Goal: Consume media (video, audio)

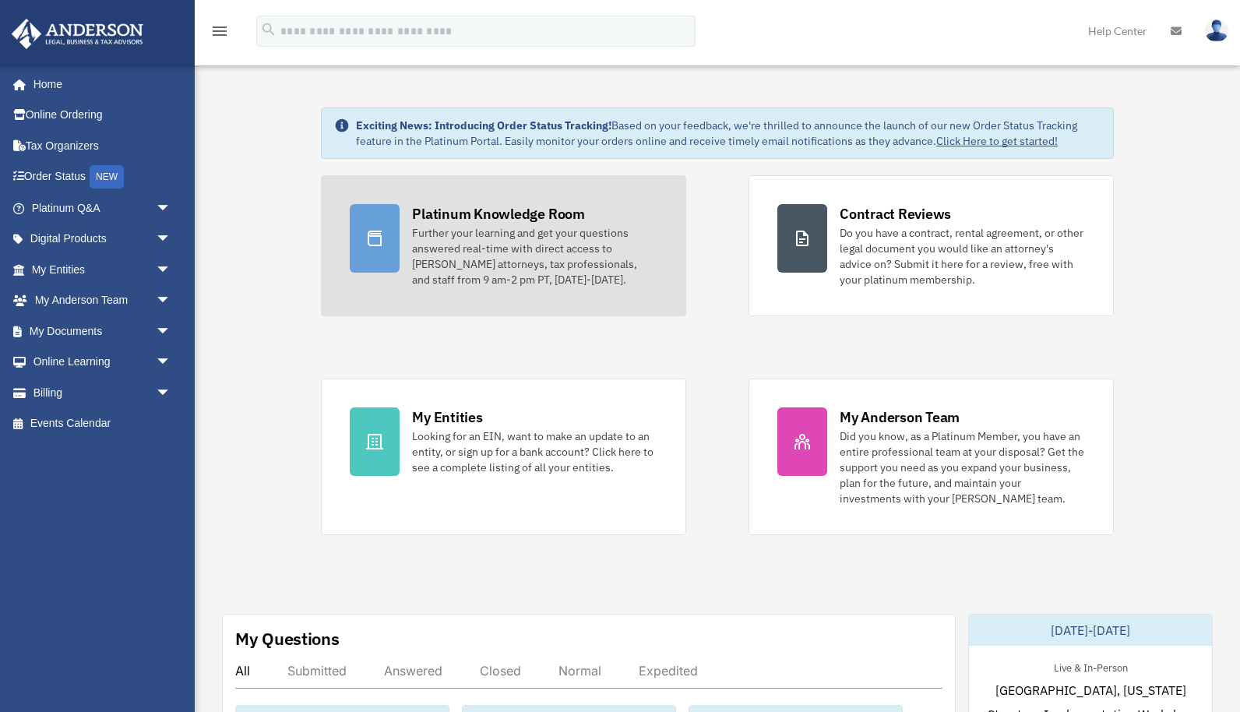
click at [431, 206] on div "Platinum Knowledge Room" at bounding box center [498, 213] width 173 height 19
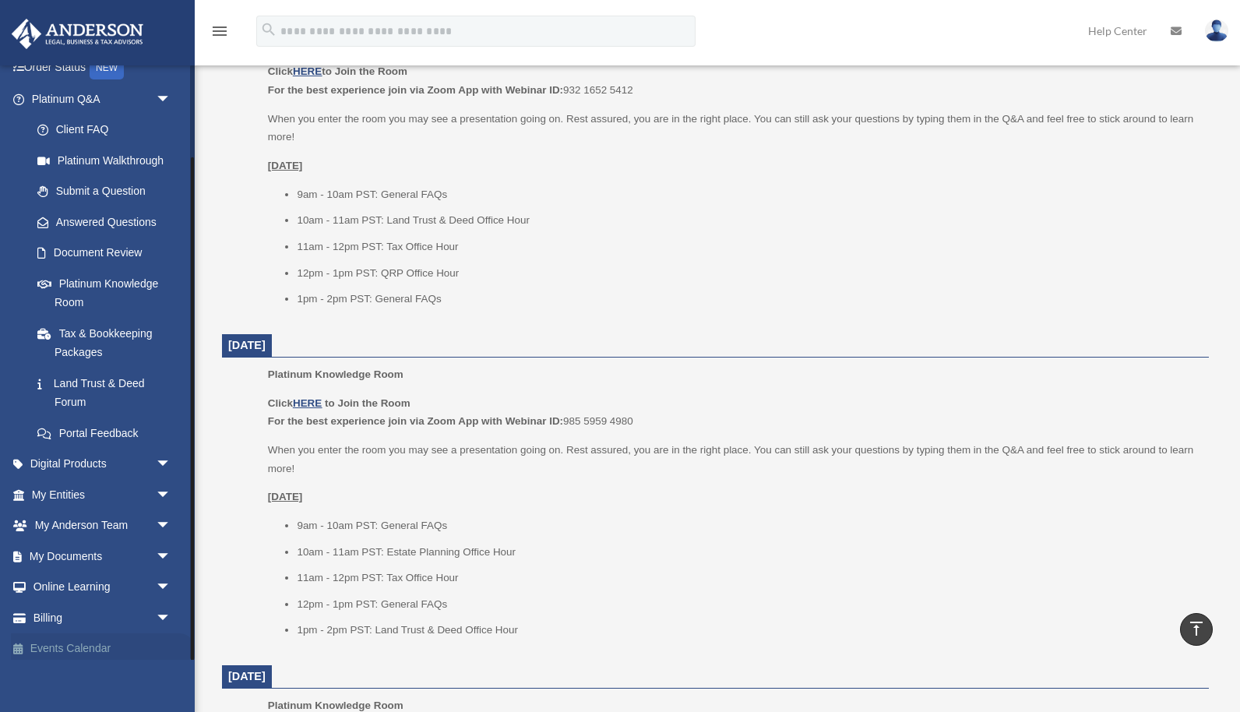
scroll to position [107, 0]
click at [125, 451] on link "Digital Products arrow_drop_down" at bounding box center [103, 465] width 184 height 31
click at [167, 458] on span "arrow_drop_down" at bounding box center [171, 466] width 31 height 32
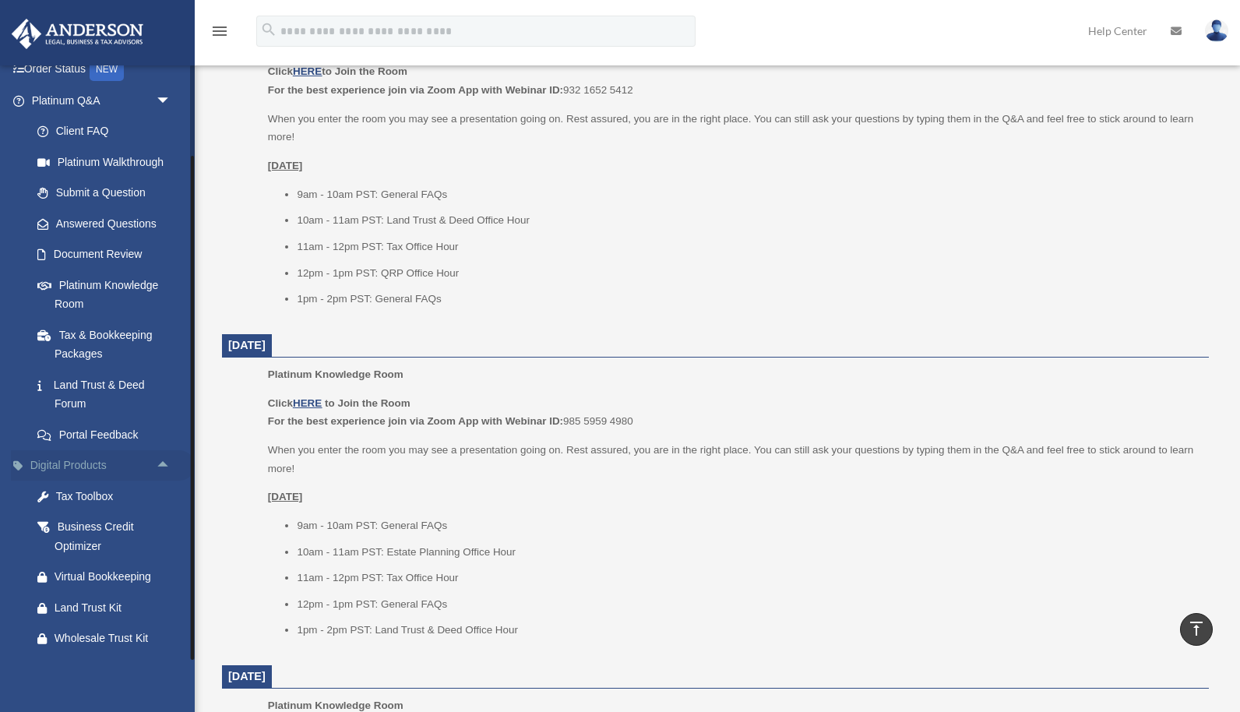
click at [156, 463] on span "arrow_drop_up" at bounding box center [171, 466] width 31 height 32
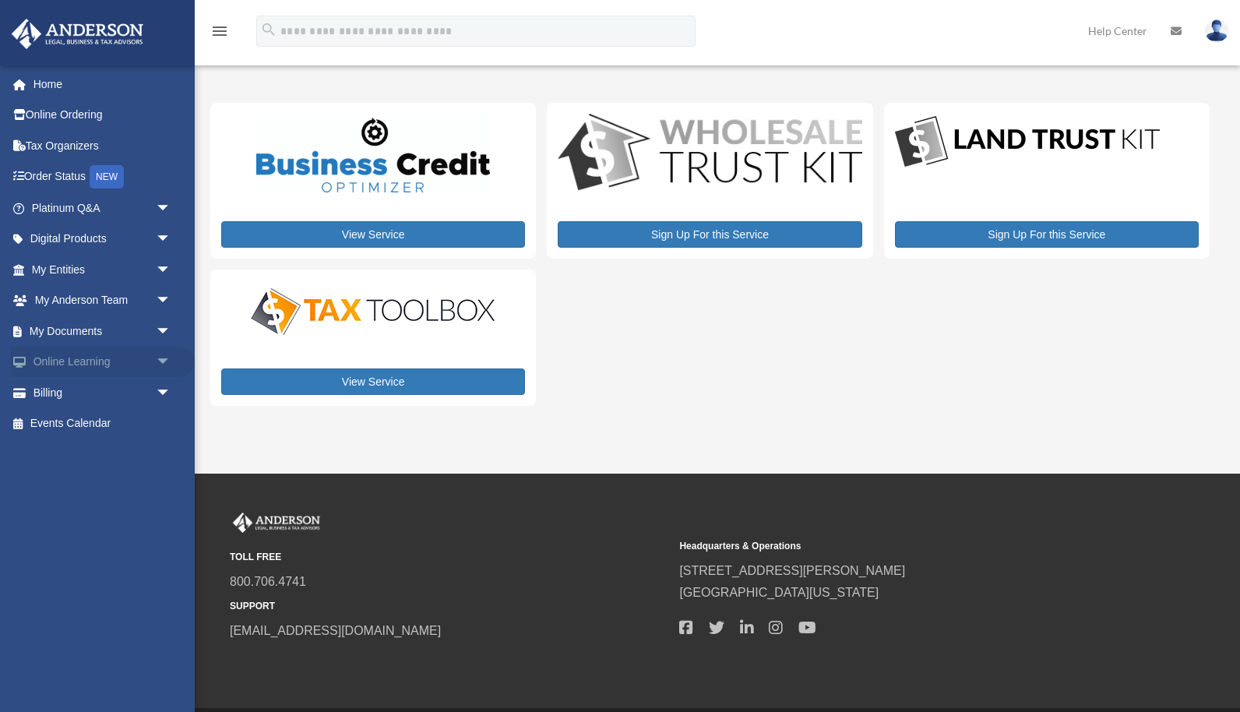
click at [160, 355] on span "arrow_drop_down" at bounding box center [171, 362] width 31 height 32
click at [97, 387] on link "Courses" at bounding box center [108, 392] width 173 height 31
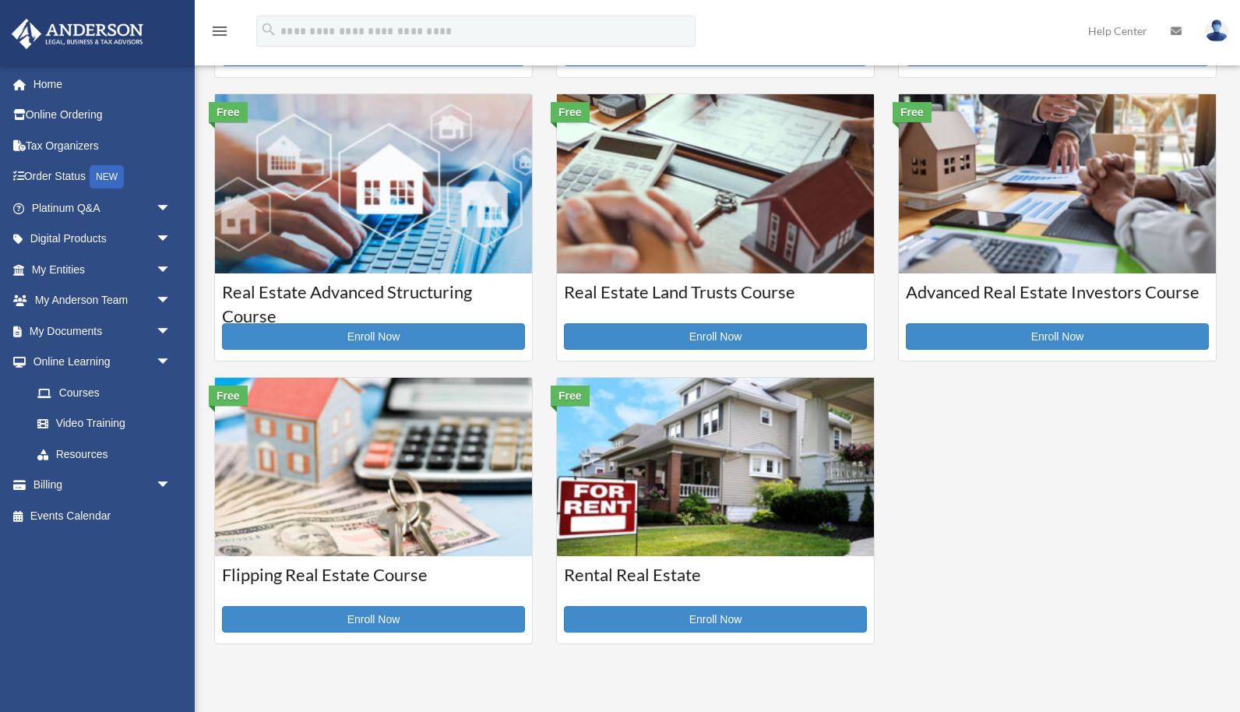
scroll to position [286, 0]
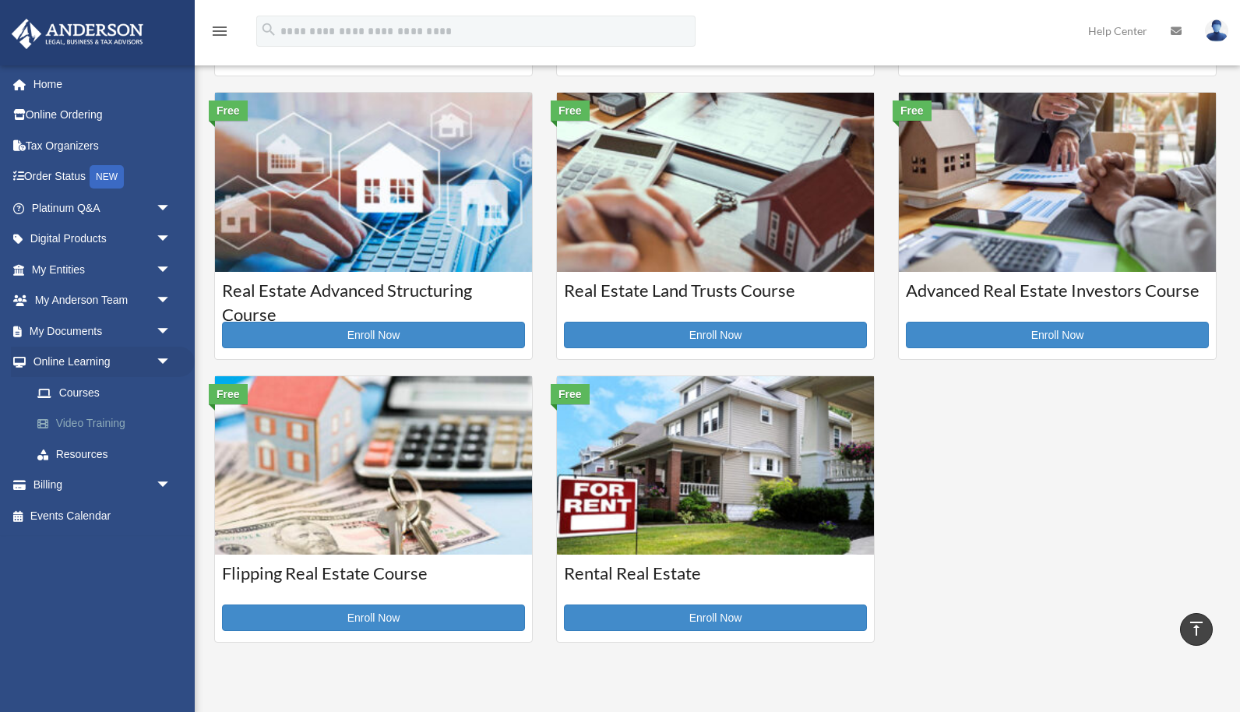
click at [95, 415] on link "Video Training" at bounding box center [108, 423] width 173 height 31
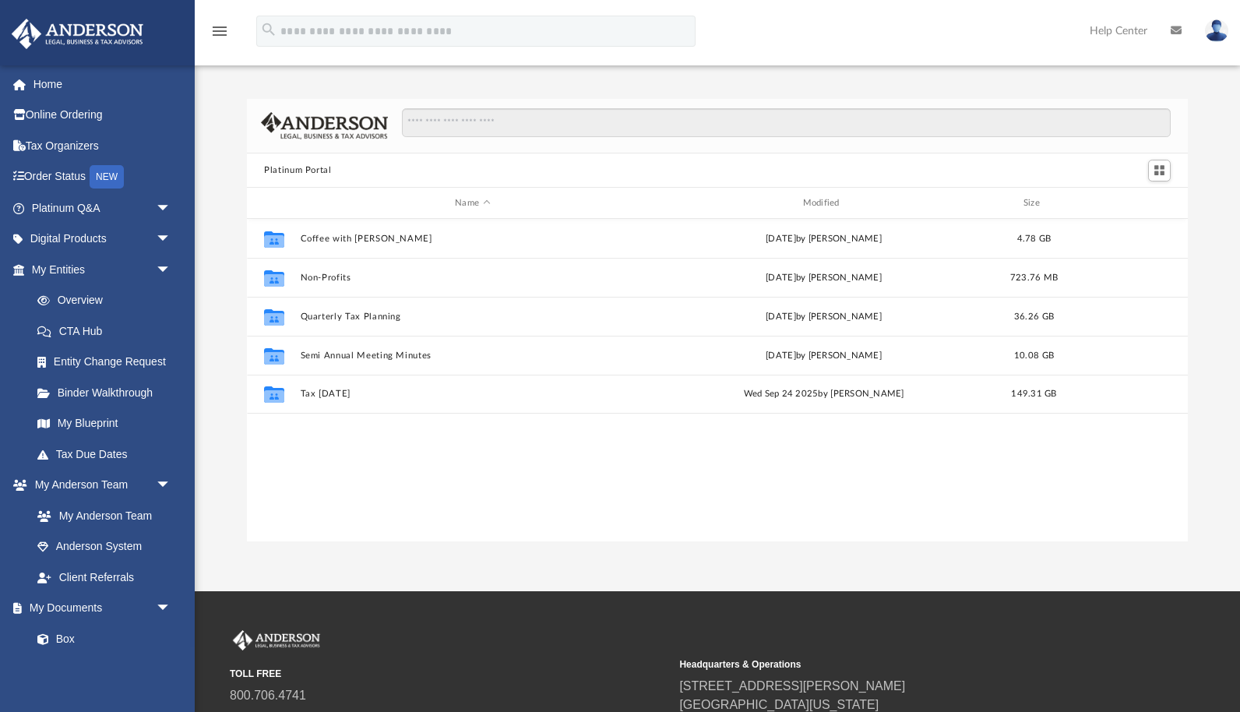
scroll to position [354, 941]
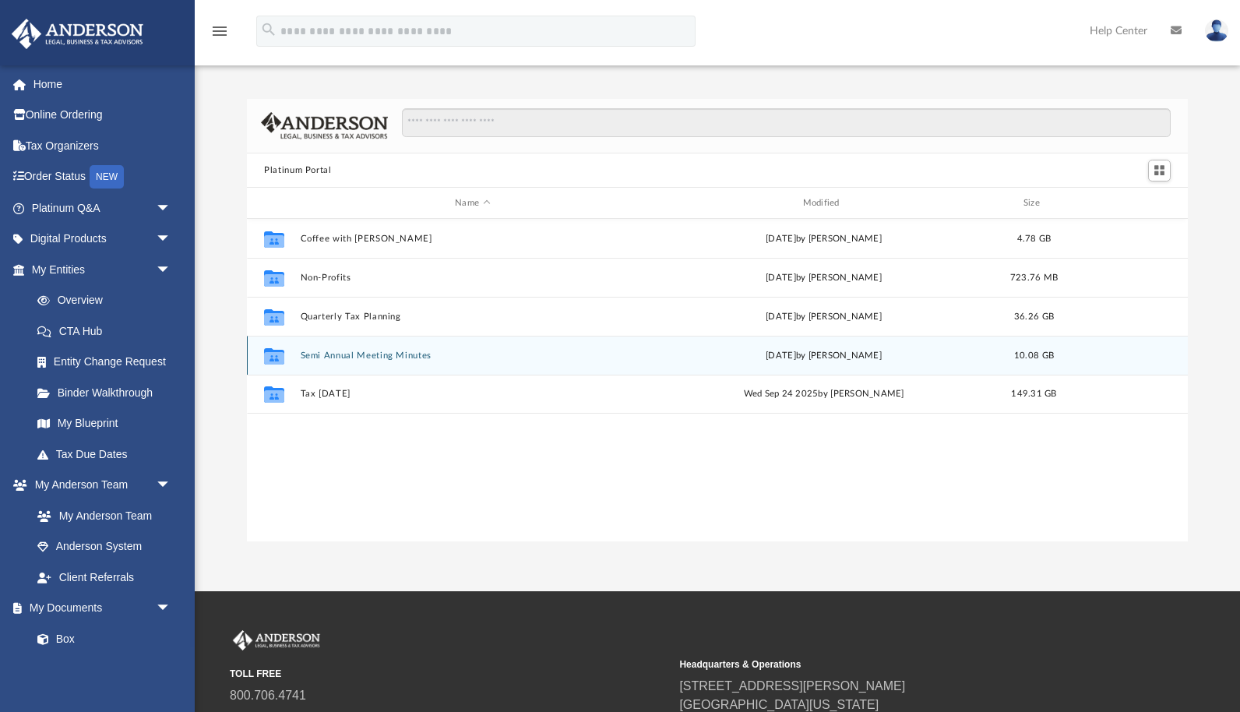
click at [362, 355] on button "Semi Annual Meeting Minutes" at bounding box center [473, 355] width 344 height 10
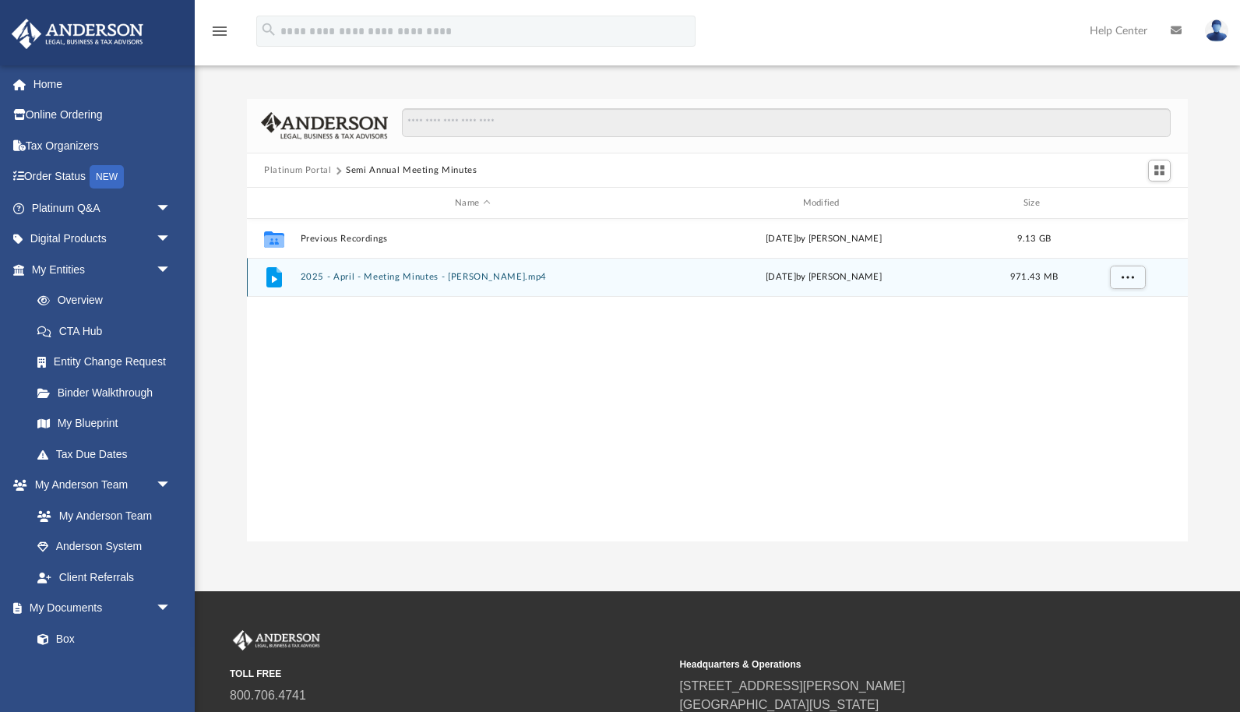
click at [405, 280] on button "2025 - April - Meeting Minutes - EJ McCaffrey.mp4" at bounding box center [473, 278] width 344 height 10
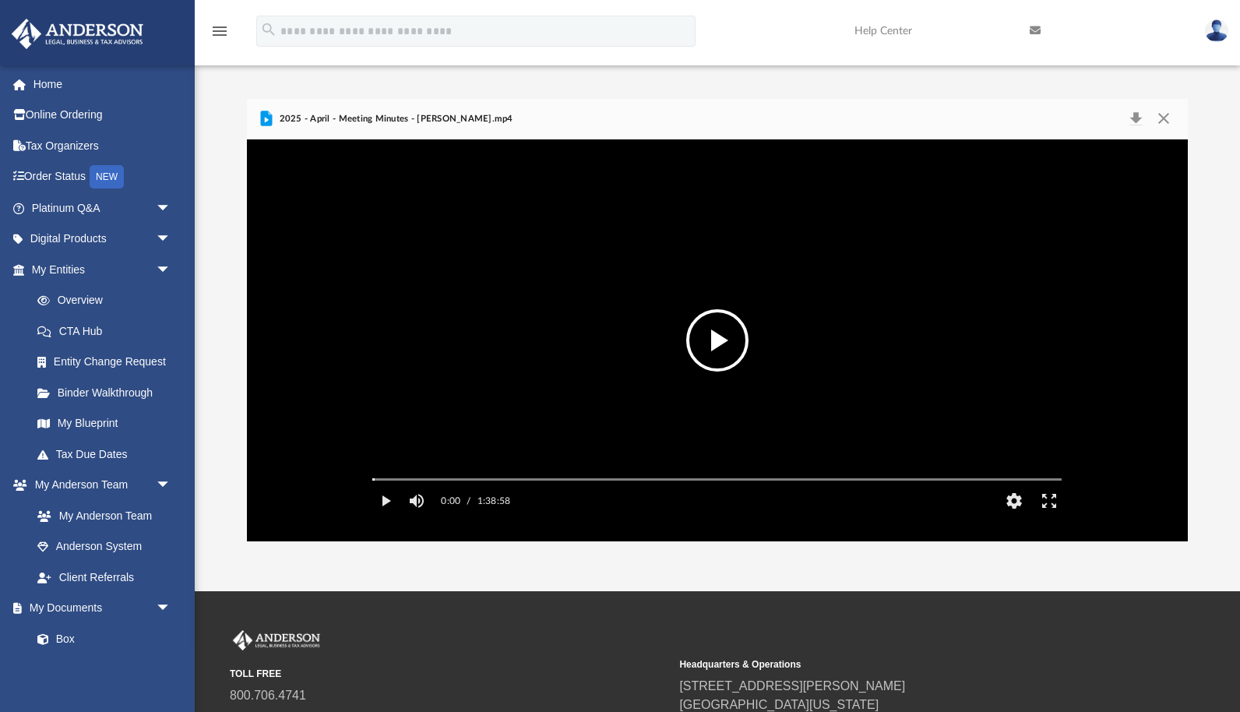
click at [720, 341] on button "File preview" at bounding box center [717, 340] width 62 height 62
click at [714, 344] on button "File preview" at bounding box center [717, 340] width 62 height 62
click at [388, 516] on button "Pause" at bounding box center [385, 500] width 35 height 31
click at [554, 421] on video "File preview" at bounding box center [717, 340] width 714 height 357
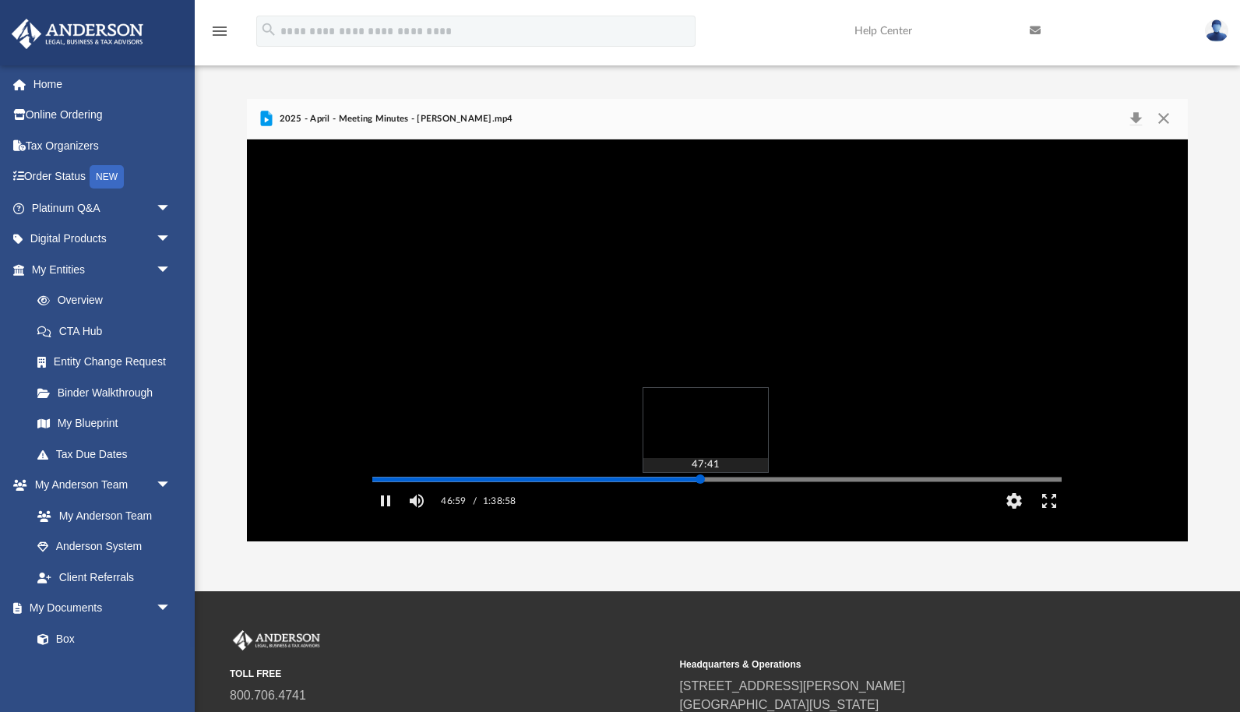
click at [705, 502] on div "Autoplay Disabled Speed Normal Quality Auto Subtitles/CC Off Audio Autoplay Dis…" at bounding box center [717, 340] width 941 height 402
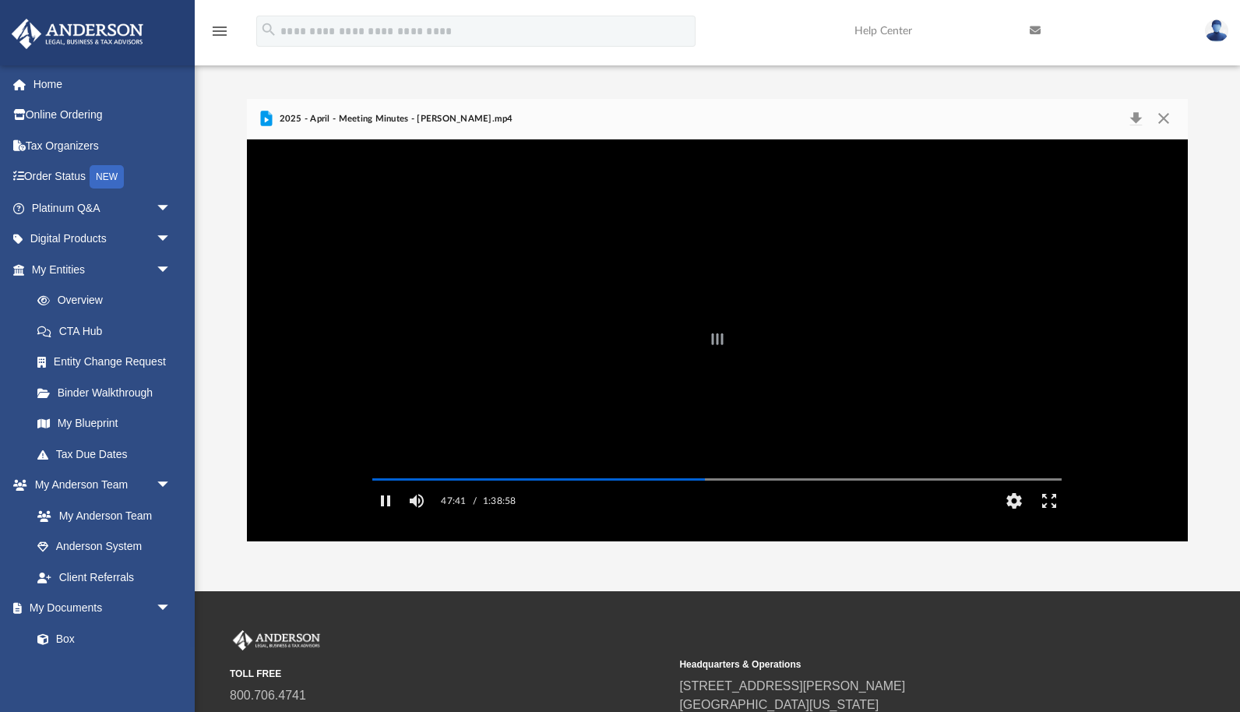
click at [691, 502] on div "File preview" at bounding box center [717, 340] width 941 height 402
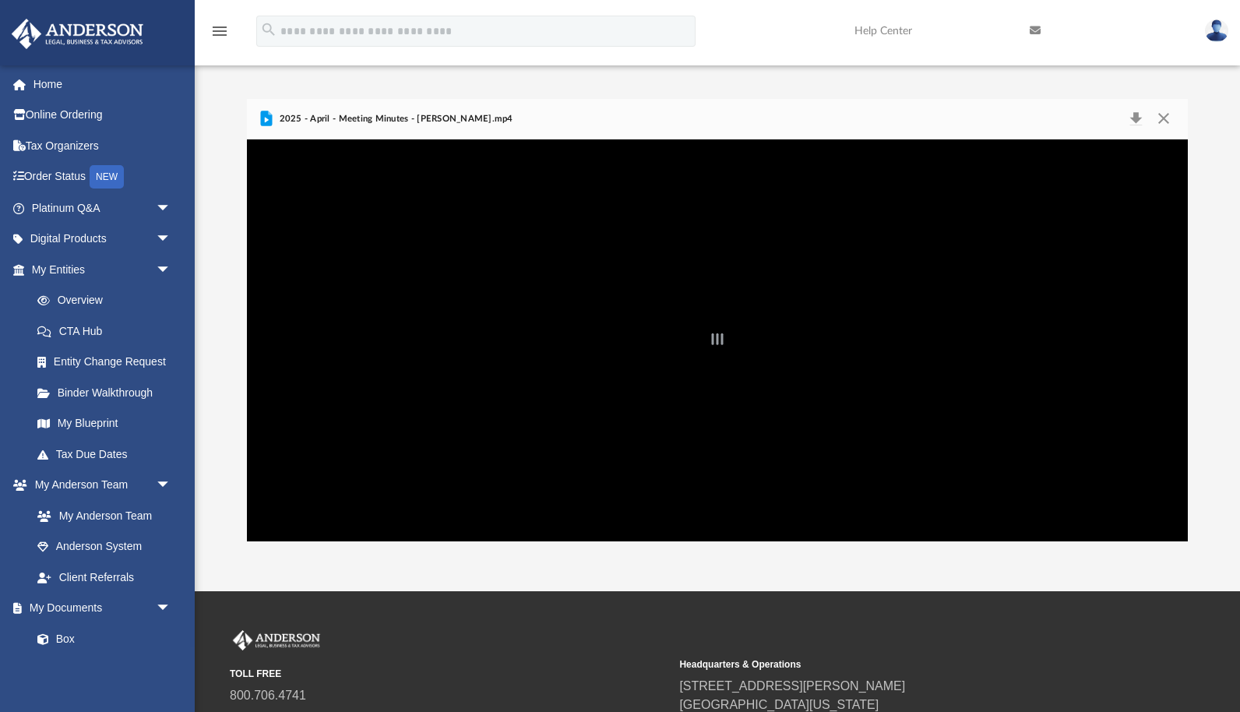
click at [612, 423] on div "File preview" at bounding box center [717, 340] width 941 height 402
click at [646, 359] on div "File preview" at bounding box center [717, 340] width 941 height 402
click at [750, 547] on div "App ryan@dalsasso.org Sign Out ryan@dalsasso.org Home Online Ordering Tax Organ…" at bounding box center [620, 295] width 1240 height 591
click at [363, 263] on div "File preview" at bounding box center [717, 340] width 941 height 402
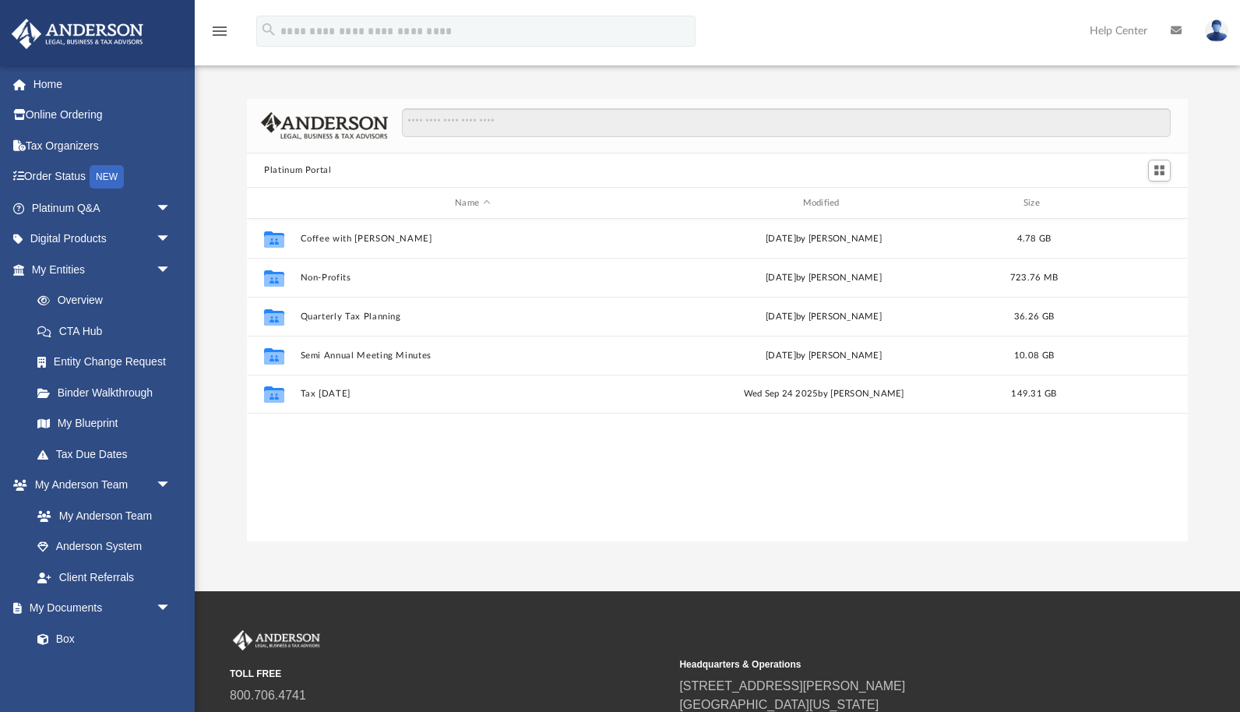
scroll to position [354, 941]
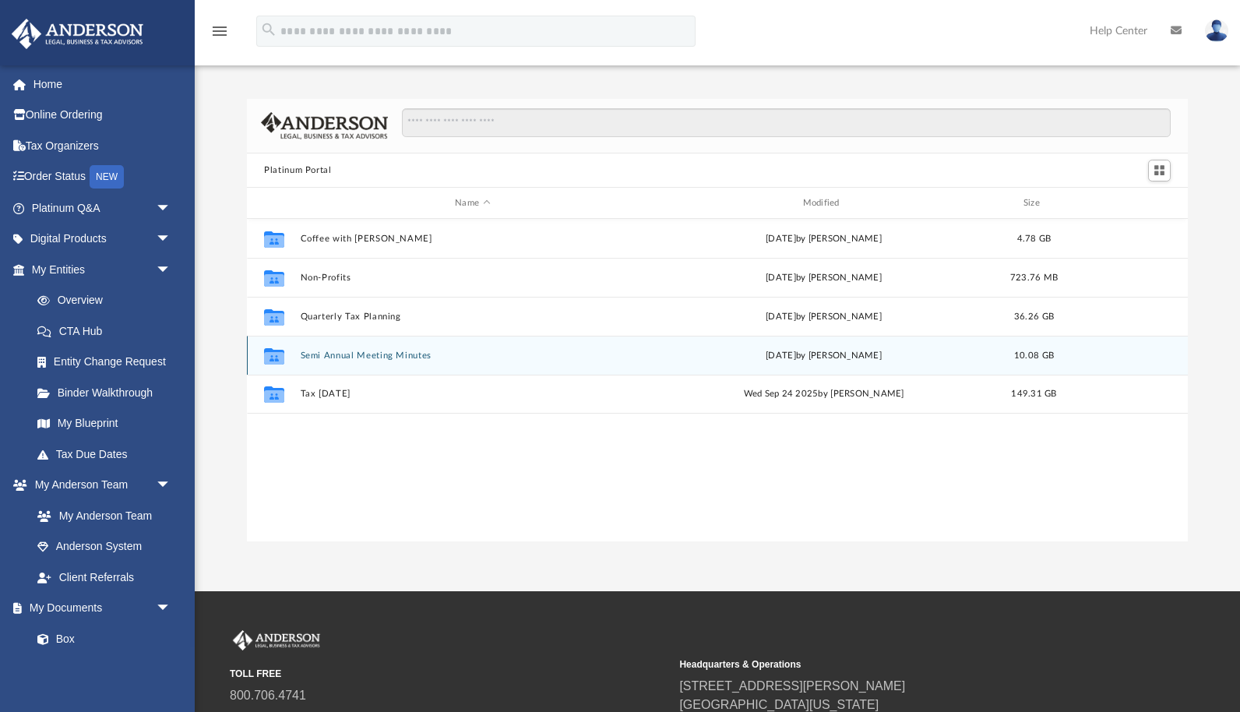
click at [410, 359] on button "Semi Annual Meeting Minutes" at bounding box center [473, 355] width 344 height 10
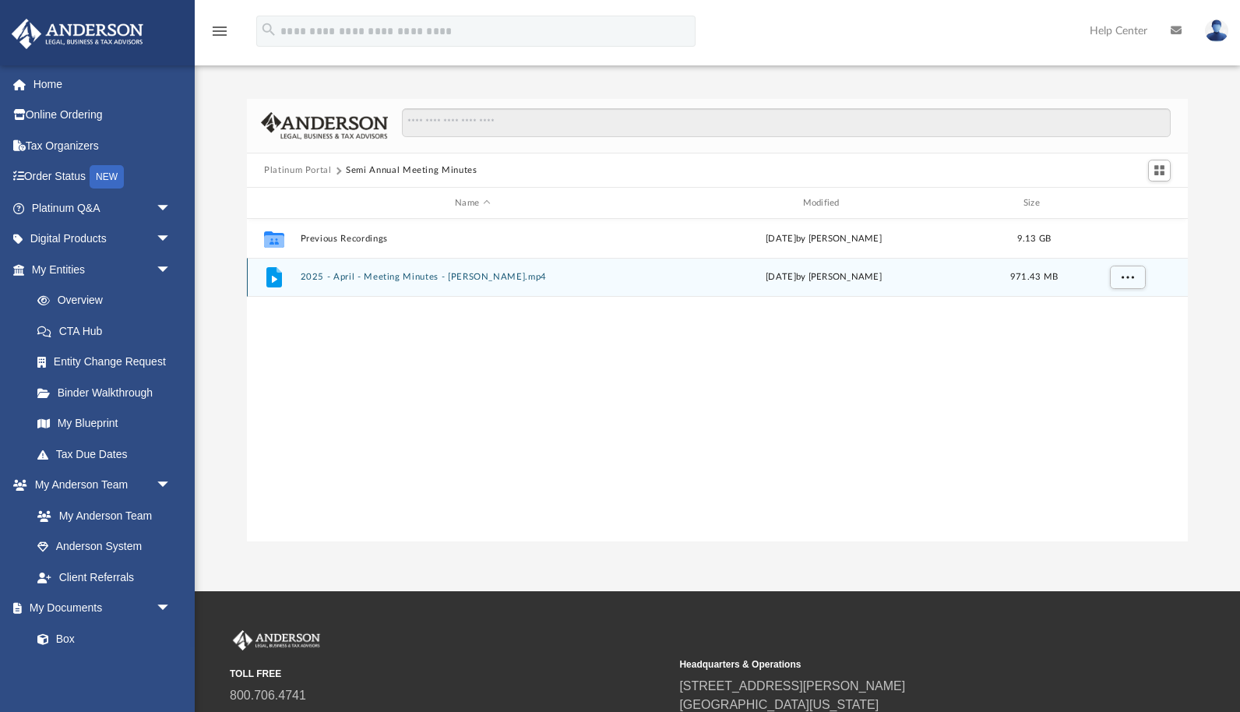
click at [417, 276] on button "2025 - April - Meeting Minutes - EJ McCaffrey.mp4" at bounding box center [473, 278] width 344 height 10
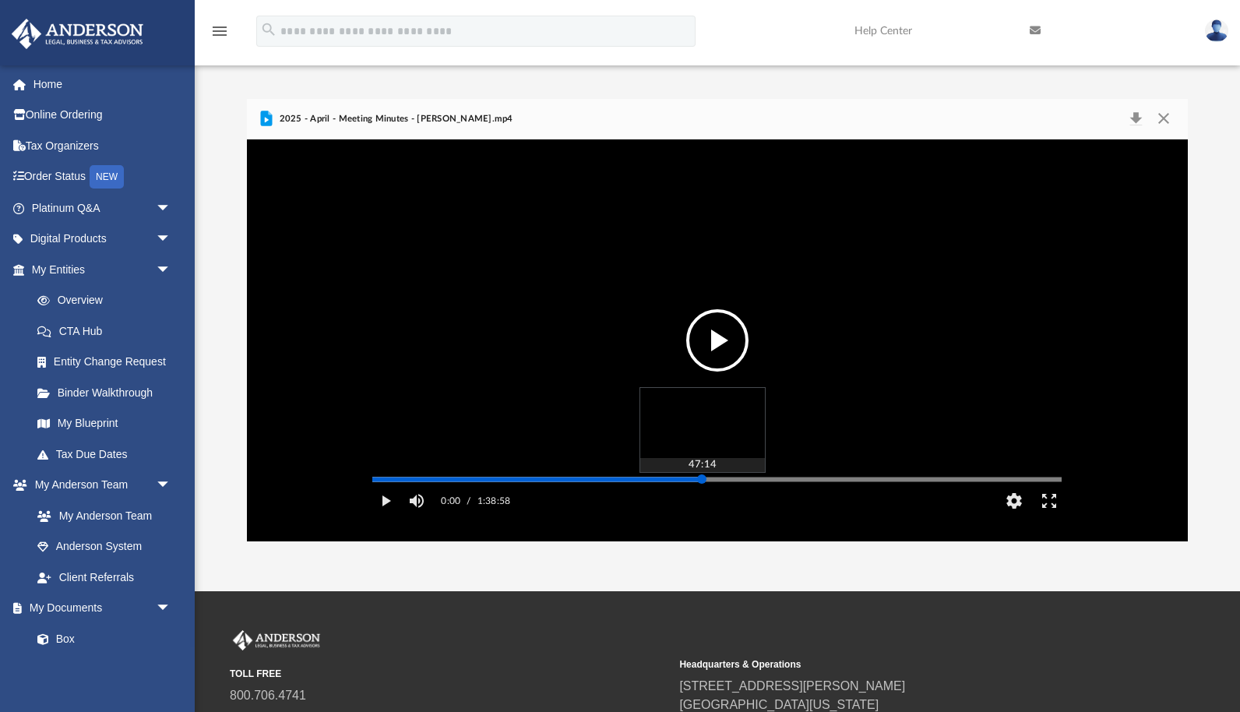
click at [702, 480] on div "Media Slider" at bounding box center [716, 479] width 689 height 2
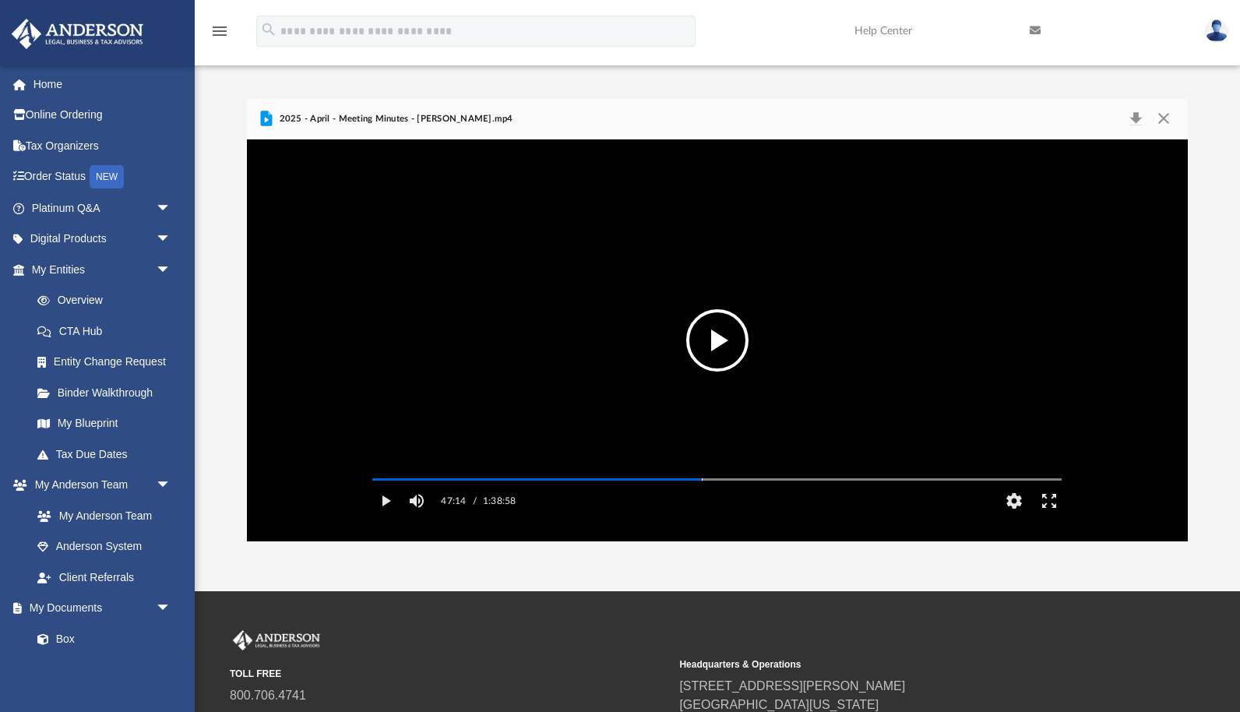
click at [730, 340] on button "File preview" at bounding box center [717, 340] width 62 height 62
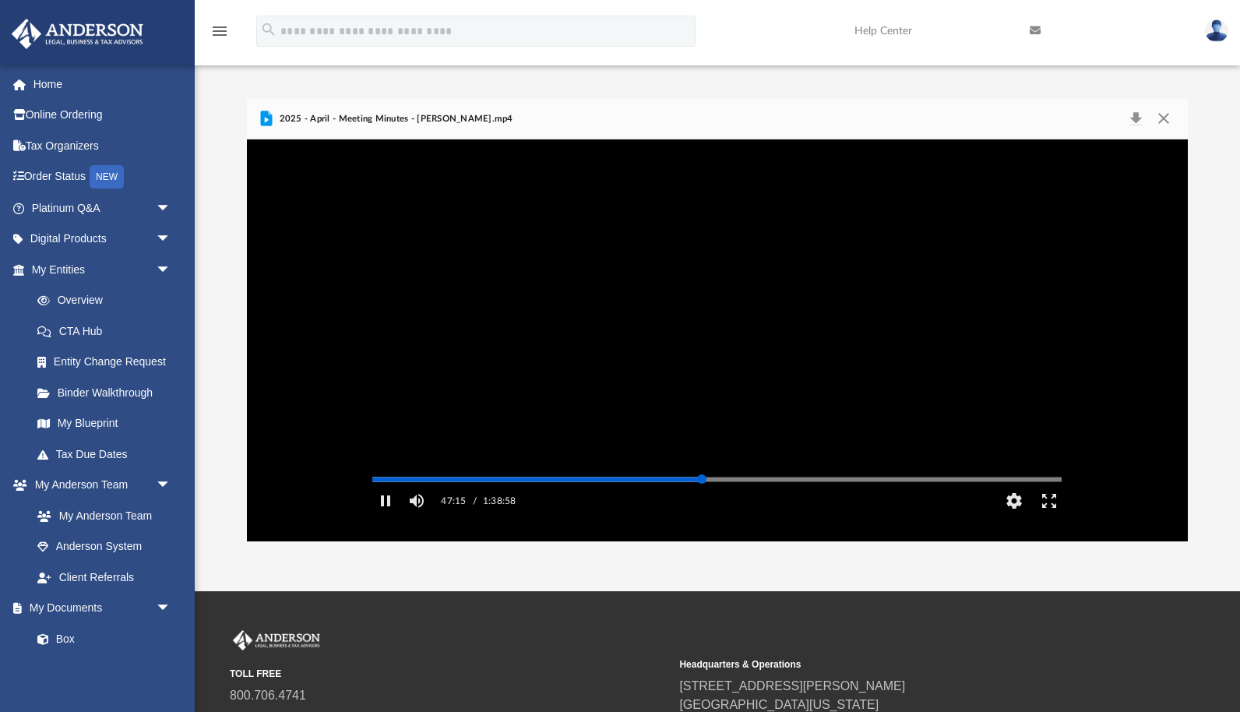
click at [685, 485] on div "Media Slider" at bounding box center [717, 479] width 714 height 12
click at [689, 501] on div "Autoplay Disabled Speed Normal Quality Auto Subtitles/CC Off Audio Autoplay Dis…" at bounding box center [717, 340] width 941 height 402
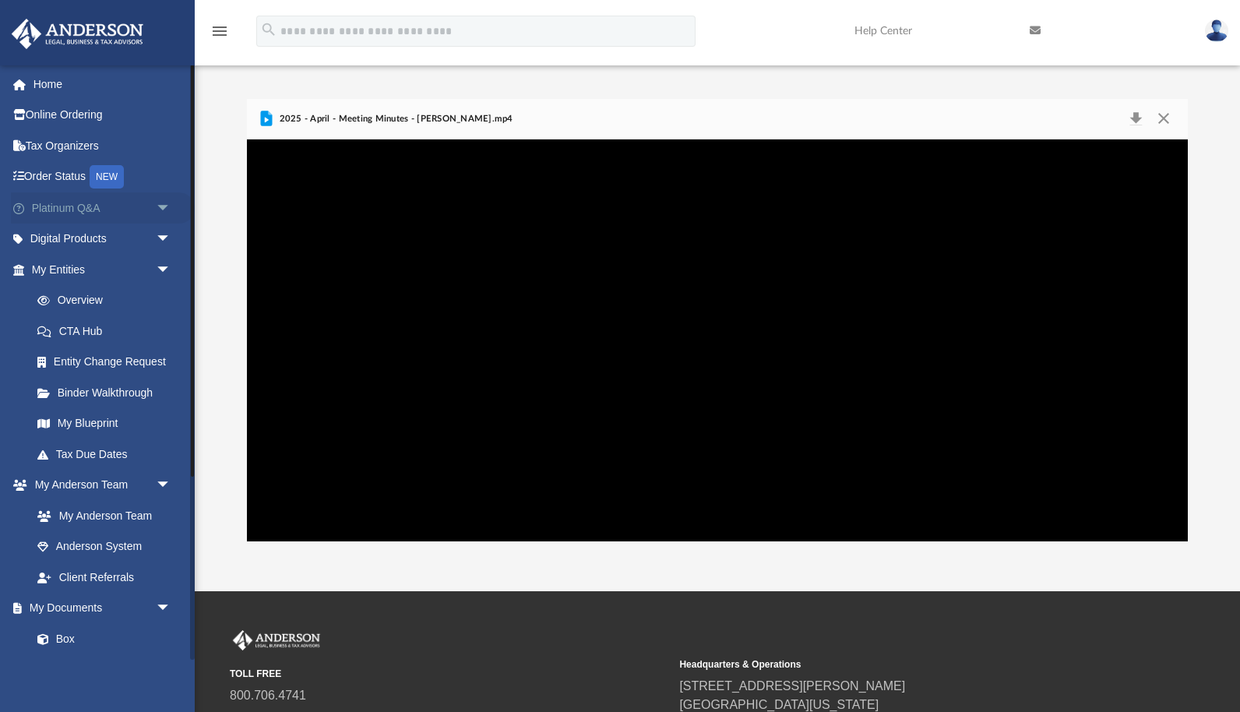
click at [79, 202] on link "Platinum Q&A arrow_drop_down" at bounding box center [103, 207] width 184 height 31
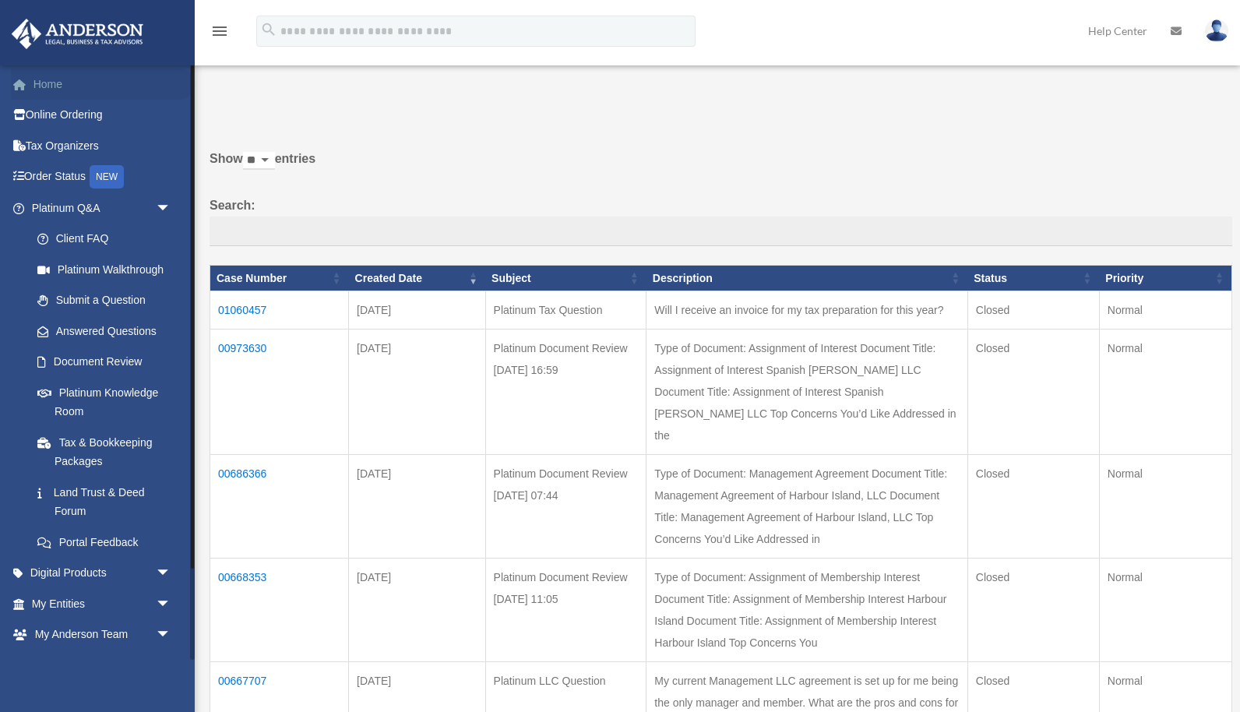
click at [49, 90] on link "Home" at bounding box center [103, 84] width 184 height 31
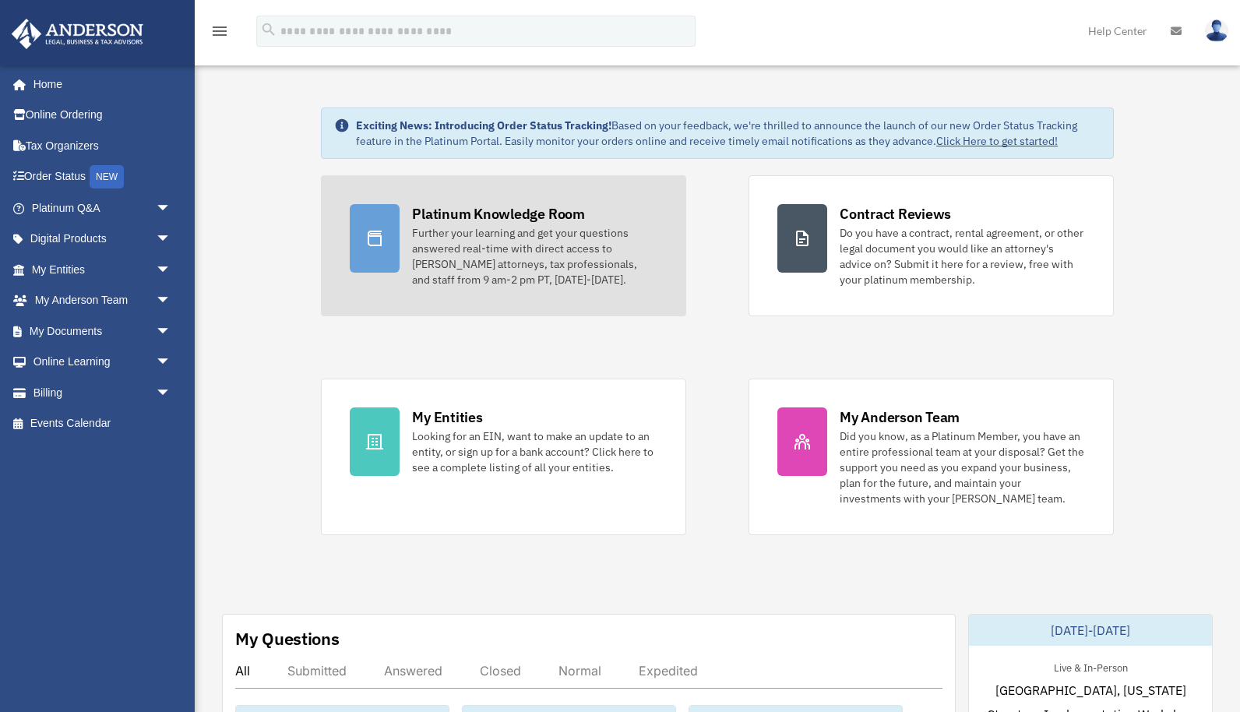
click at [459, 220] on div "Platinum Knowledge Room" at bounding box center [498, 213] width 173 height 19
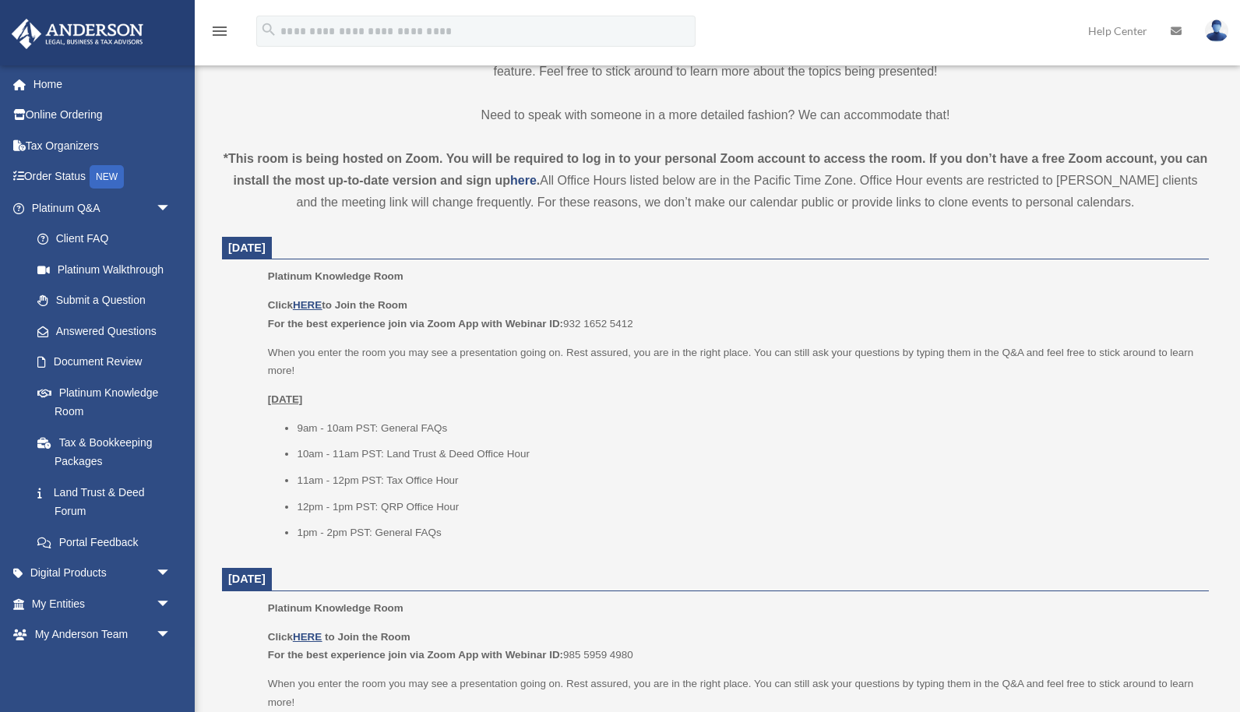
scroll to position [453, 0]
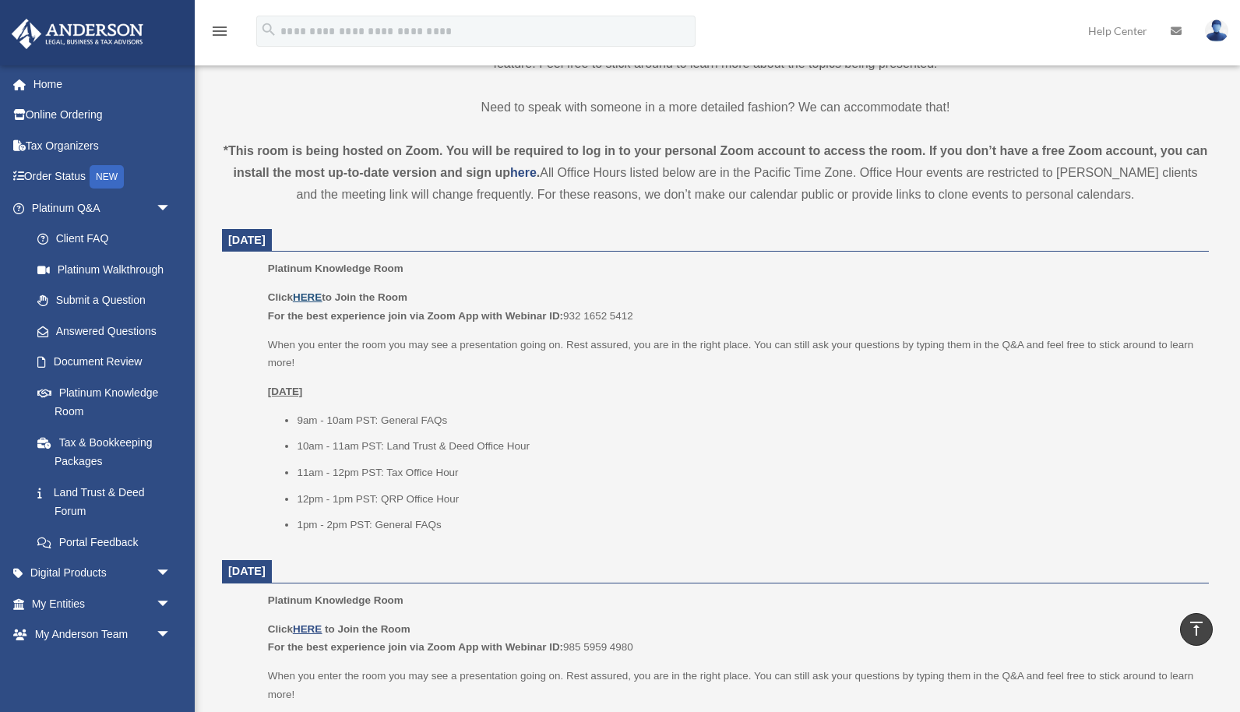
click at [312, 292] on u "HERE" at bounding box center [307, 297] width 29 height 12
